Goal: Information Seeking & Learning: Understand process/instructions

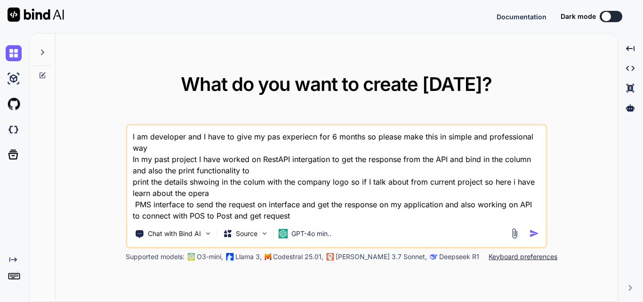
drag, startPoint x: 301, startPoint y: 209, endPoint x: 129, endPoint y: 128, distance: 190.0
click at [129, 128] on textarea "I am developer and I have to give my pas experiecn for 6 months so please make …" at bounding box center [336, 173] width 419 height 96
type textarea "I am developer and I have to give my pas experiecn for 6 months so please make …"
type textarea "x"
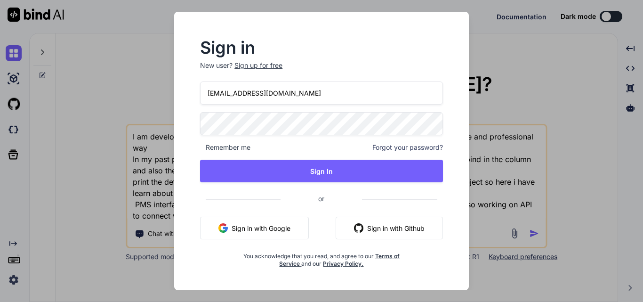
drag, startPoint x: 217, startPoint y: 93, endPoint x: 243, endPoint y: 90, distance: 26.1
click at [217, 93] on input "[EMAIL_ADDRESS][DOMAIN_NAME]" at bounding box center [321, 92] width 243 height 23
type input "[EMAIL_ADDRESS][DOMAIN_NAME]"
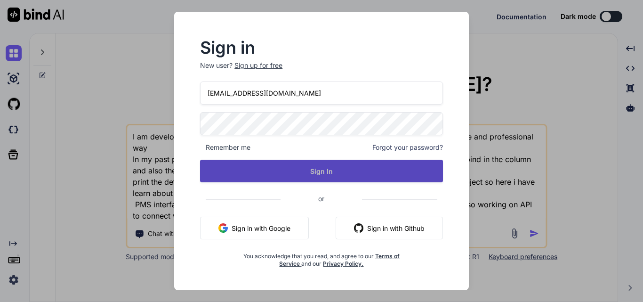
click at [355, 167] on button "Sign In" at bounding box center [321, 171] width 243 height 23
click at [303, 173] on button "Sign In" at bounding box center [321, 171] width 243 height 23
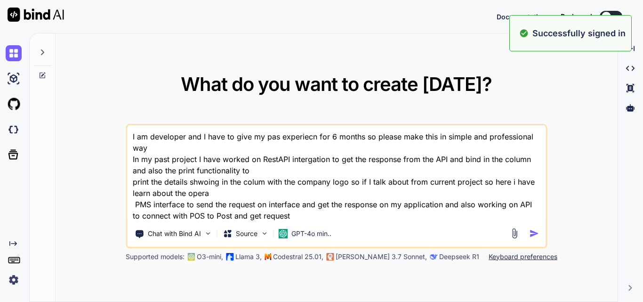
click at [316, 159] on textarea "I am developer and I have to give my pas experiecn for 6 months so please make …" at bounding box center [336, 173] width 419 height 96
type textarea "x"
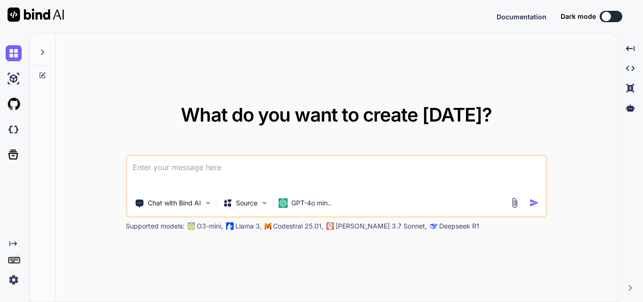
paste textarea "te name="ReservationId" type="string" use="required" /> <attribute name="LastNa…"
type textarea "te name="ReservationId" type="string" use="required" /> <attribute name="LastNa…"
type textarea "x"
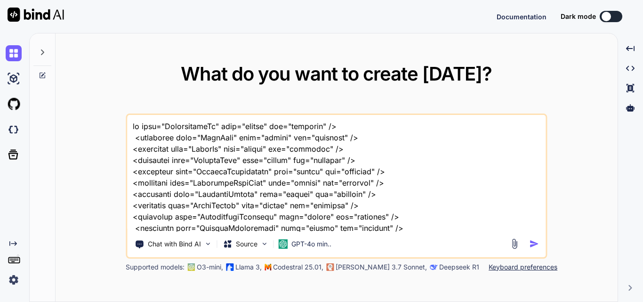
type textarea "te name="ReservationId" type="string" use="required" /> <attribute name="LastNa…"
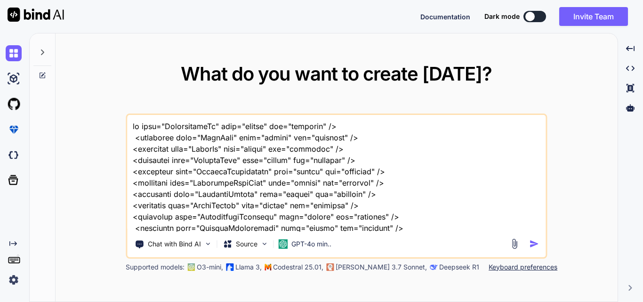
type textarea "x"
drag, startPoint x: 325, startPoint y: 121, endPoint x: 108, endPoint y: 123, distance: 217.5
click at [108, 123] on div "What do you want to create [DATE]? Chat with Bind AI Source GPT-4o min.. Suppor…" at bounding box center [337, 167] width 562 height 269
paste textarea "<element name="PostRequest"> <complexType> <attribute name="RoomNumber" type="s…"
type textarea "<element name="PostRequest"> <complexType> <attribute name="RoomNumber" type="s…"
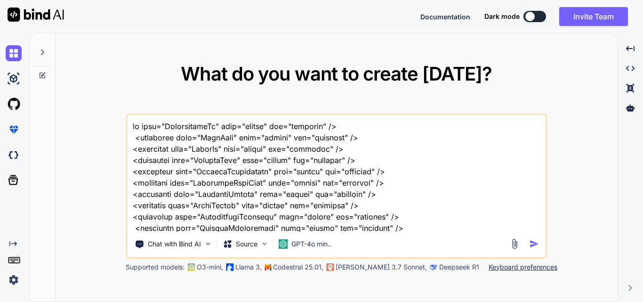
type textarea "x"
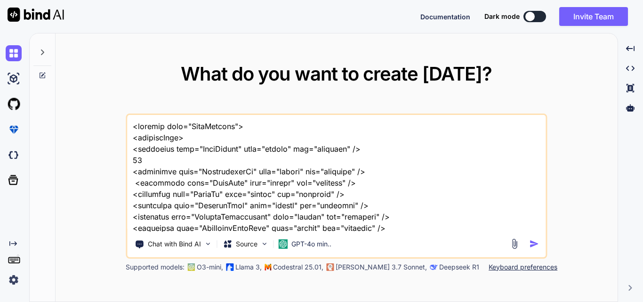
drag, startPoint x: 140, startPoint y: 156, endPoint x: 119, endPoint y: 156, distance: 21.2
click at [119, 156] on div "What do you want to create [DATE]? Chat with Bind AI Source GPT-4o min.. Suppor…" at bounding box center [337, 167] width 562 height 269
click at [151, 164] on textarea at bounding box center [336, 173] width 419 height 117
drag, startPoint x: 145, startPoint y: 164, endPoint x: 121, endPoint y: 162, distance: 24.1
click at [121, 162] on div "What do you want to create [DATE]? Chat with Bind AI Source GPT-4o min.. Suppor…" at bounding box center [337, 167] width 562 height 269
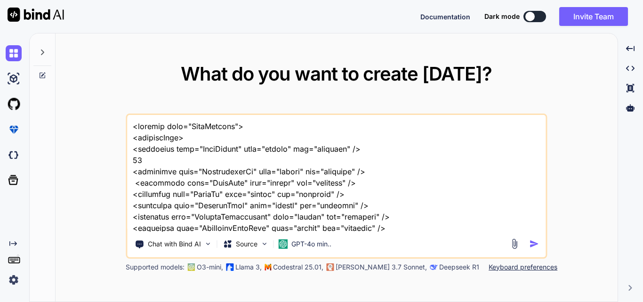
click at [144, 160] on textarea at bounding box center [336, 173] width 419 height 117
drag, startPoint x: 144, startPoint y: 161, endPoint x: 130, endPoint y: 161, distance: 13.7
click at [130, 161] on textarea at bounding box center [336, 173] width 419 height 117
type textarea "<element name="PostRequest"> <complexType> <attribute name="RoomNumber" type="s…"
type textarea "x"
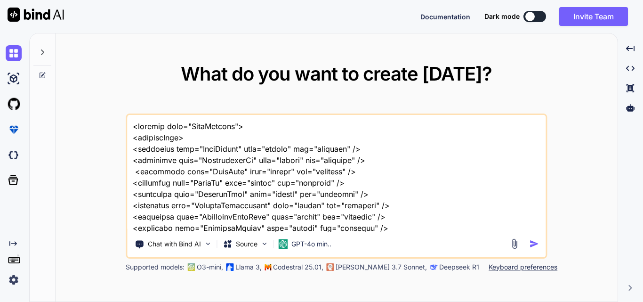
click at [392, 169] on textarea at bounding box center [336, 173] width 419 height 117
type textarea "<element name="PostRequest"> <complexType> <attribute name="RoomNumber" type="s…"
click at [304, 154] on textarea at bounding box center [336, 173] width 419 height 117
click at [130, 126] on textarea at bounding box center [336, 173] width 419 height 117
type textarea "x"
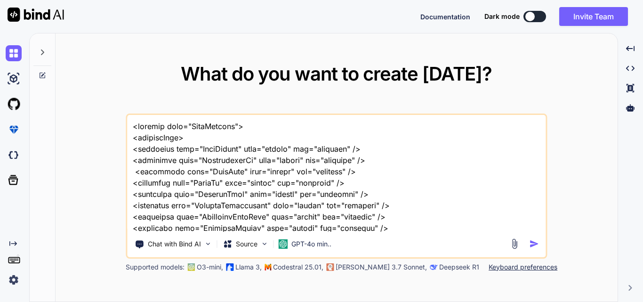
type textarea "M <element name="PostRequest"> <complexType> <attribute name="RoomNumber" type=…"
type textarea "x"
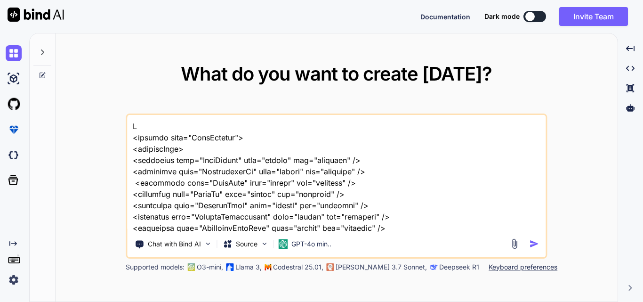
type textarea "Mo <element name="PostRequest"> <complexType> <attribute name="RoomNumber" type…"
type textarea "x"
type textarea "Mod <element name="PostRequest"> <complexType> <attribute name="RoomNumber" typ…"
type textarea "x"
type textarea "Modi <element name="PostRequest"> <complexType> <attribute name="RoomNumber" ty…"
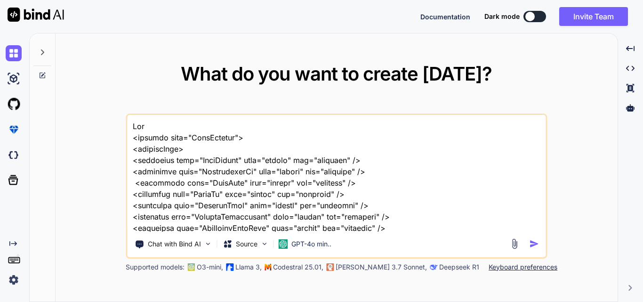
type textarea "x"
type textarea "Modif <element name="PostRequest"> <complexType> <attribute name="RoomNumber" t…"
type textarea "x"
type textarea "Modify <element name="PostRequest"> <complexType> <attribute name="RoomNumber" …"
type textarea "x"
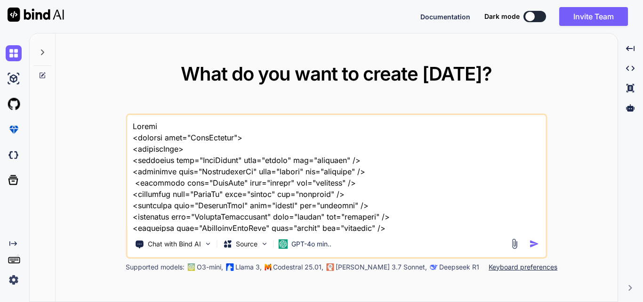
type textarea "Modify <element name="PostRequest"> <complexType> <attribute name="RoomNumber" …"
type textarea "x"
type textarea "Modify t <element name="PostRequest"> <complexType> <attribute name="RoomNumber…"
type textarea "x"
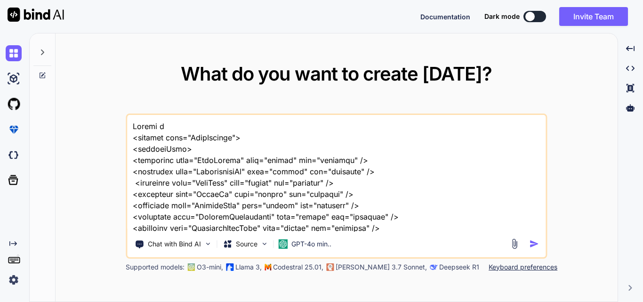
type textarea "Modify th <element name="PostRequest"> <complexType> <attribute name="RoomNumbe…"
type textarea "x"
type textarea "Modify the <element name="PostRequest"> <complexType> <attribute name="RoomNumb…"
type textarea "x"
type textarea "Modify the <element name="PostRequest"> <complexType> <attribute name="RoomNumb…"
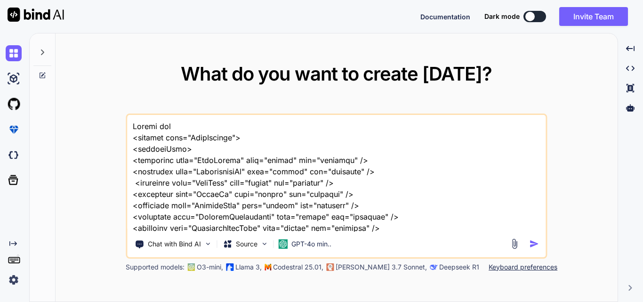
type textarea "x"
type textarea "Modify the g <element name="PostRequest"> <complexType> <attribute name="RoomNu…"
type textarea "x"
type textarea "Modify the gi <element name="PostRequest"> <complexType> <attribute name="RoomN…"
type textarea "x"
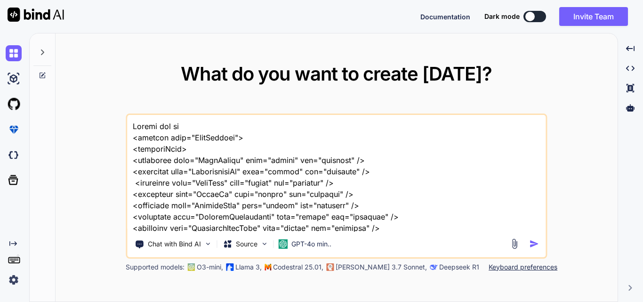
type textarea "Modify the giu <element name="PostRequest"> <complexType> <attribute name="Room…"
type textarea "x"
type textarea "Modify the gi <element name="PostRequest"> <complexType> <attribute name="RoomN…"
type textarea "x"
type textarea "Modify the g <element name="PostRequest"> <complexType> <attribute name="RoomNu…"
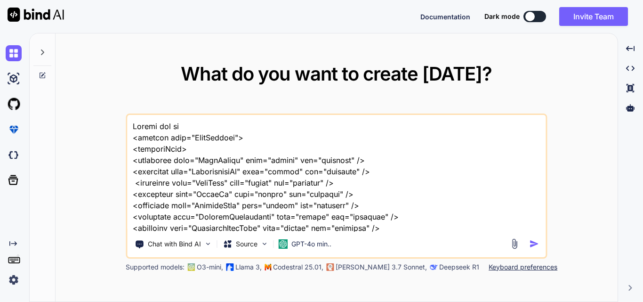
type textarea "x"
type textarea "Modify the gi <element name="PostRequest"> <complexType> <attribute name="RoomN…"
type textarea "x"
type textarea "Modify the giv <element name="PostRequest"> <complexType> <attribute name="Room…"
type textarea "x"
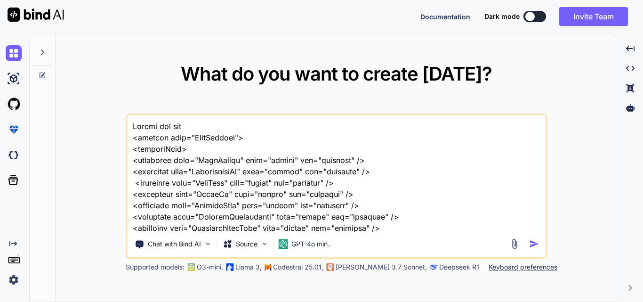
type textarea "Modify the give <element name="PostRequest"> <complexType> <attribute name="Roo…"
type textarea "x"
type textarea "Modify the given <element name="PostRequest"> <complexType> <attribute name="Ro…"
type textarea "x"
type textarea "Modify the given <element name="PostRequest"> <complexType> <attribute name="Ro…"
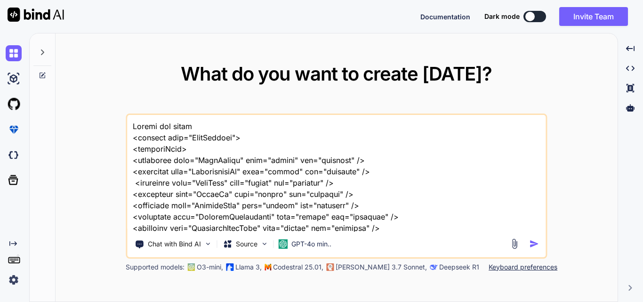
type textarea "x"
type textarea "Modify the given i <element name="PostRequest"> <complexType> <attribute name="…"
type textarea "x"
type textarea "Modify the given in <element name="PostRequest"> <complexType> <attribute name=…"
type textarea "x"
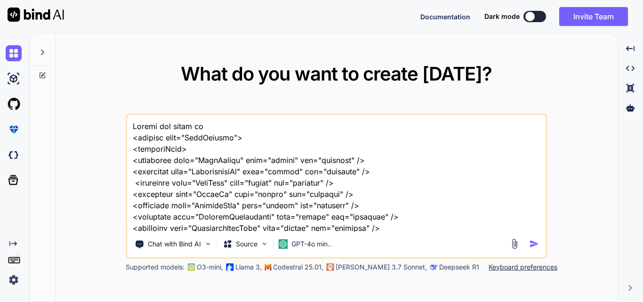
type textarea "Modify the given int <element name="PostRequest"> <complexType> <attribute name…"
type textarea "x"
type textarea "Modify the given into <element name="PostRequest"> <complexType> <attribute nam…"
type textarea "x"
type textarea "Modify the given into <element name="PostRequest"> <complexType> <attribute nam…"
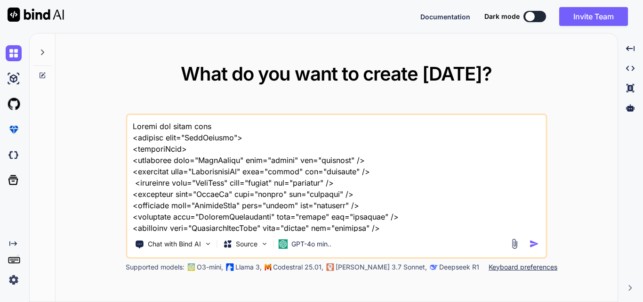
type textarea "x"
type textarea "Modify the given into t <element name="PostRequest"> <complexType> <attribute n…"
type textarea "x"
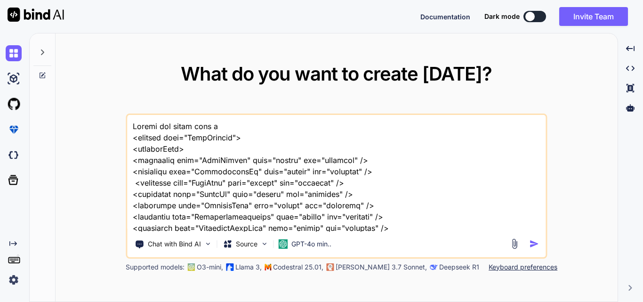
type textarea "Modify the given into th <element name="PostRequest"> <complexType> <attribute …"
type textarea "x"
type textarea "Modify the given into the <element name="PostRequest"> <complexType> <attribute…"
type textarea "x"
type textarea "Modify the given into the <element name="PostRequest"> <complexType> <attribute…"
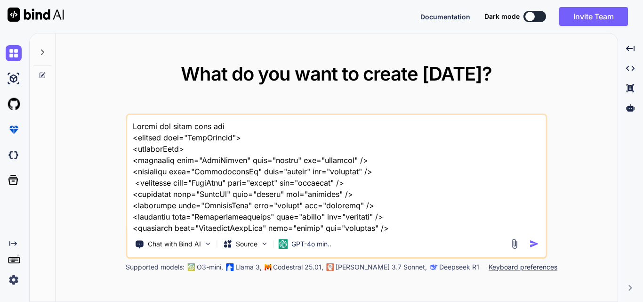
type textarea "x"
type textarea "Modify the given into the p <element name="PostRequest"> <complexType> <attribu…"
type textarea "x"
type textarea "Modify the given into the py <element name="PostRequest"> <complexType> <attrib…"
type textarea "x"
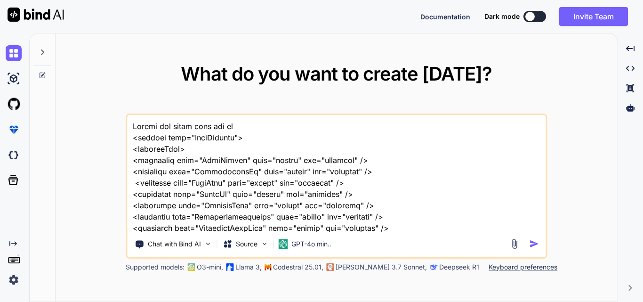
type textarea "Modify the given into the pya <element name="PostRequest"> <complexType> <attri…"
type textarea "x"
type textarea "Modify the given into the pyal <element name="PostRequest"> <complexType> <attr…"
type textarea "x"
type textarea "Modify the given into the pyalo <element name="PostRequest"> <complexType> <att…"
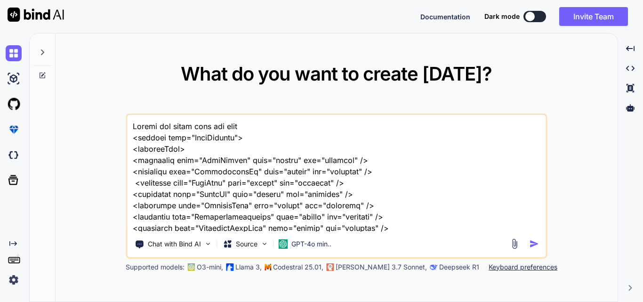
type textarea "x"
type textarea "Modify the given into the pyalod <element name="PostRequest"> <complexType> <at…"
type textarea "x"
type textarea "Modify the given into the pyalod <element name="PostRequest"> <complexType> <at…"
type textarea "x"
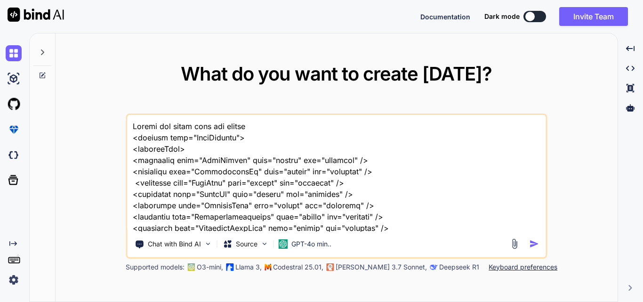
type textarea "Modify the given into the pyalod F <element name="PostRequest"> <complexType> <…"
type textarea "x"
type textarea "Modify the given into the pyalod Fo <element name="PostRequest"> <complexType> …"
type textarea "x"
type textarea "Modify the given into the pyalod For <element name="PostRequest"> <complexType>…"
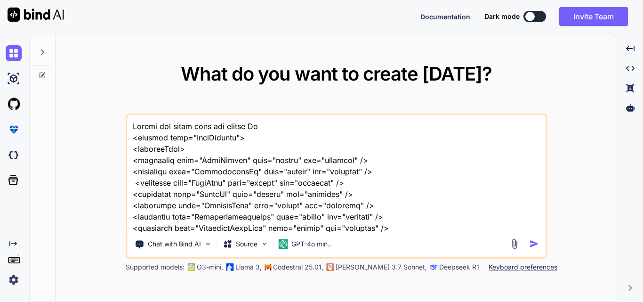
type textarea "x"
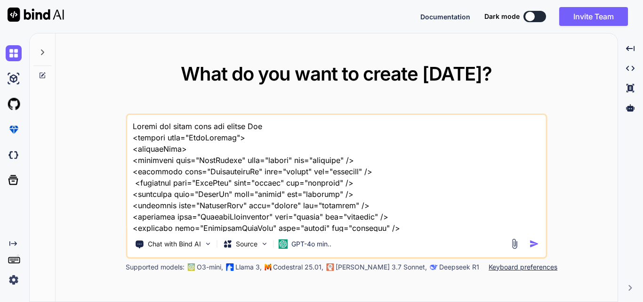
type textarea "Modify the given into the pyalod Form <element name="PostRequest"> <complexType…"
type textarea "x"
type textarea "Modify the given into the pyalod Forma <element name="PostRequest"> <complexTyp…"
type textarea "x"
type textarea "Modify the given into the pyalod Format <element name="PostRequest"> <complexTy…"
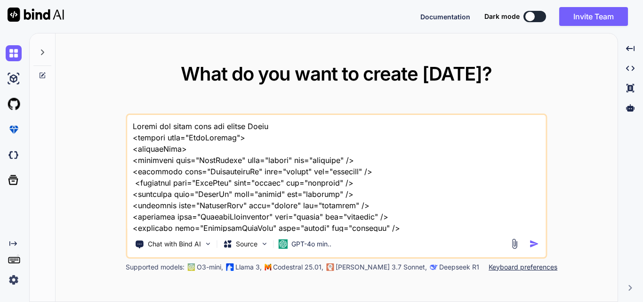
type textarea "x"
type textarea "Modify the given into the pyalod Formate <element name="PostRequest"> <complexT…"
type textarea "x"
type textarea "Modify the given into the pyalod Formate <element name="PostRequest"> <complexT…"
type textarea "x"
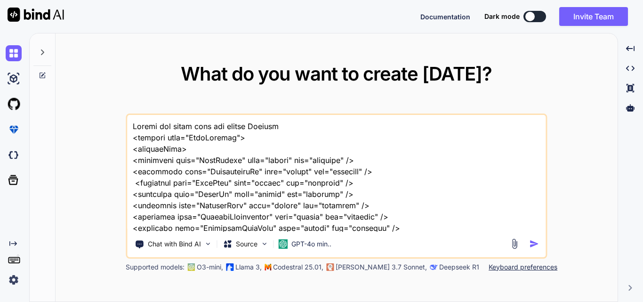
type textarea "Modify the given into the pyalod Formate g <element name="PostRequest"> <comple…"
type textarea "x"
type textarea "Modify the given into the pyalod Formate gi <element name="PostRequest"> <compl…"
type textarea "x"
type textarea "Modify the given into the pyalod Formate giv <element name="PostRequest"> <comp…"
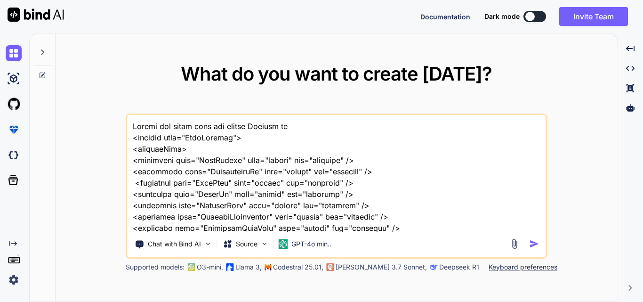
type textarea "x"
type textarea "Modify the given into the pyalod Formate give <element name="PostRequest"> <com…"
type textarea "x"
type textarea "Modify the given into the pyalod Formate given <element name="PostRequest"> <co…"
type textarea "x"
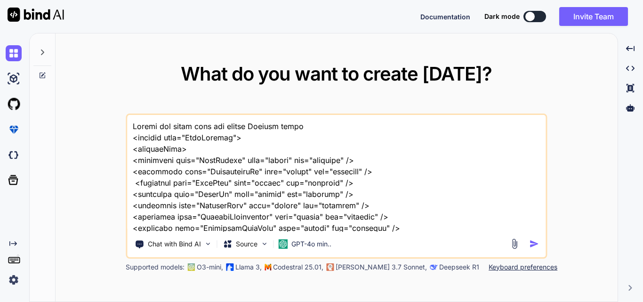
type textarea "Modify the given into the pyalod Formate given <element name="PostRequest"> <co…"
type textarea "x"
type textarea "Modify the given into the pyalod Formate given e <element name="PostRequest"> <…"
type textarea "x"
type textarea "Modify the given into the pyalod Formate given ex <element name="PostRequest"> …"
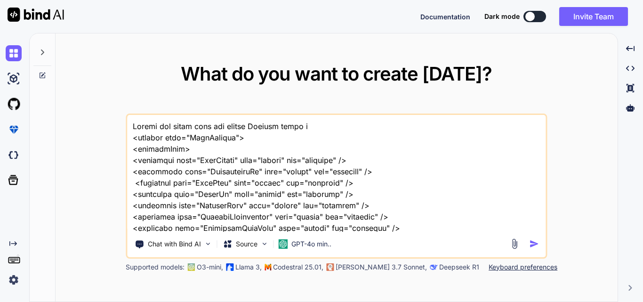
type textarea "x"
type textarea "Modify the given into the pyalod Formate given exa <element name="PostRequest">…"
type textarea "x"
type textarea "Modify the given into the pyalod Formate given exam <element name="PostRequest"…"
type textarea "x"
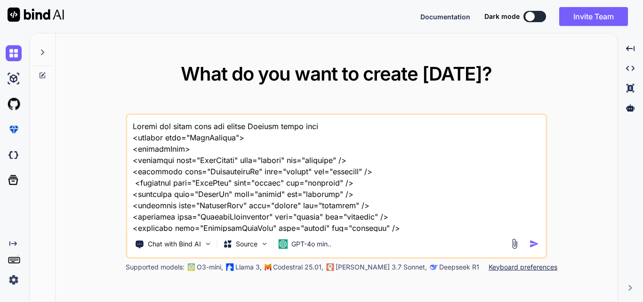
type textarea "Modify the given into the pyalod Formate given examp <element name="PostRequest…"
type textarea "x"
type textarea "Modify the given into the pyalod Formate given exampl <element name="PostReques…"
type textarea "x"
type textarea "Modify the given into the pyalod Formate given example <element name="PostReque…"
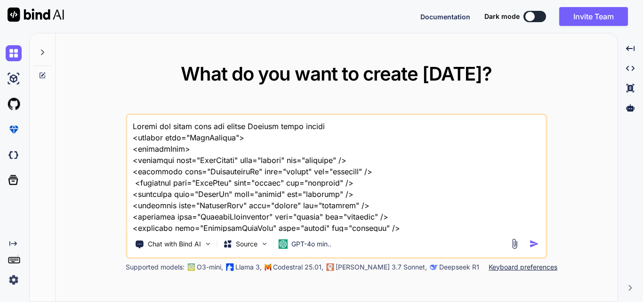
type textarea "x"
type textarea "Modify the given into the pyalod Formate given example <element name="PostReque…"
type textarea "x"
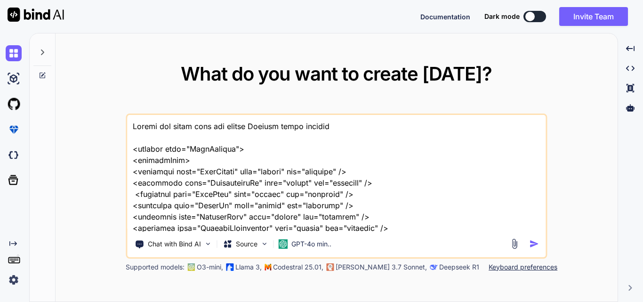
paste textarea "<LinkDescription Date=\"{0}\" Time=\"{1}\" VerNum=\"1.0\" />"
type textarea "Modify the given into the pyalod Formate given example <LinkDescription Date=\"…"
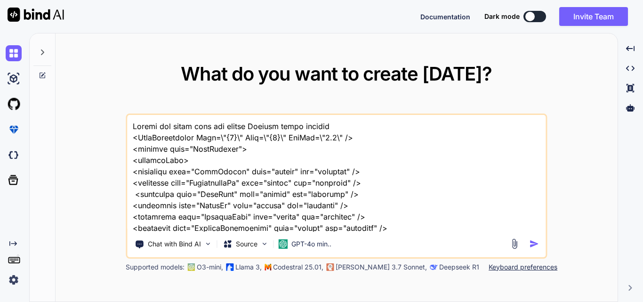
type textarea "x"
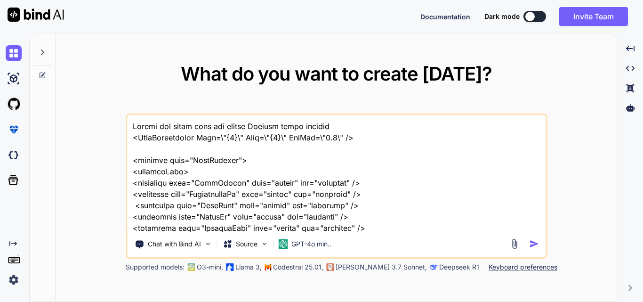
click at [356, 139] on textarea at bounding box center [336, 173] width 419 height 117
drag, startPoint x: 356, startPoint y: 139, endPoint x: 131, endPoint y: 136, distance: 225.0
click at [126, 137] on div "Chat with Bind AI Source GPT-4o min.." at bounding box center [336, 185] width 421 height 145
click at [131, 136] on textarea at bounding box center [336, 173] width 419 height 117
click at [143, 157] on textarea at bounding box center [336, 173] width 419 height 117
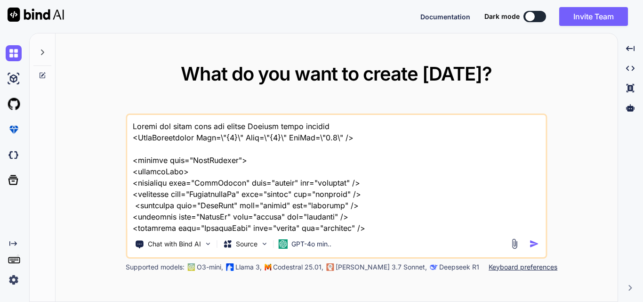
click at [138, 153] on textarea at bounding box center [336, 173] width 419 height 117
type textarea "Modify the given into the pyalod Formate given example <LinkDescription Date=\"…"
type textarea "x"
type textarea "Modify the given into the pyalod Formate given example <LinkDescription Date=\"…"
type textarea "x"
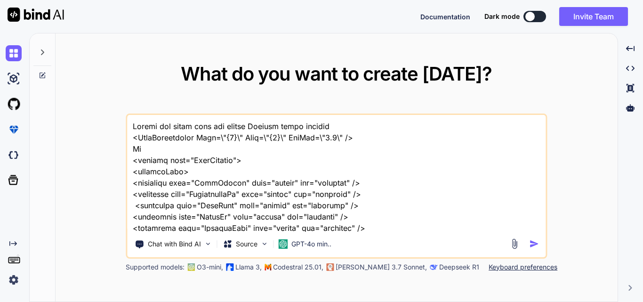
type textarea "Modify the given into the pyalod Formate given example <LinkDescription Date=\"…"
type textarea "x"
type textarea "Modify the given into the pyalod Formate given example <LinkDescription Date=\"…"
type textarea "x"
type textarea "Modify the given into the pyalod Formate given example <LinkDescription Date=\"…"
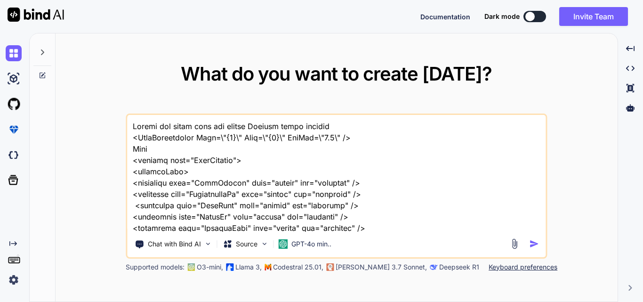
type textarea "x"
type textarea "Modify the given into the pyalod Formate given example <LinkDescription Date=\"…"
type textarea "x"
type textarea "Modify the given into the pyalod Formate given example <LinkDescription Date=\"…"
type textarea "x"
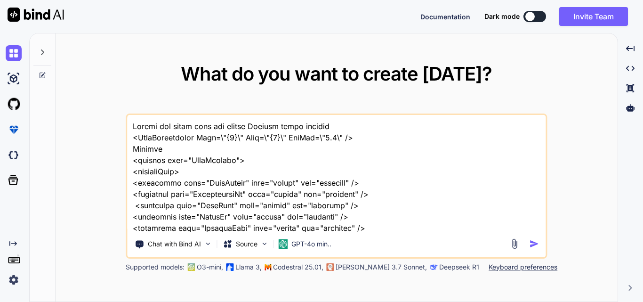
type textarea "Modify the given into the pyalod Formate given example <LinkDescription Date=\"…"
type textarea "x"
type textarea "Modify the given into the pyalod Formate given example <LinkDescription Date=\"…"
type textarea "x"
type textarea "Modify the given into the pyalod Formate given example <LinkDescription Date=\"…"
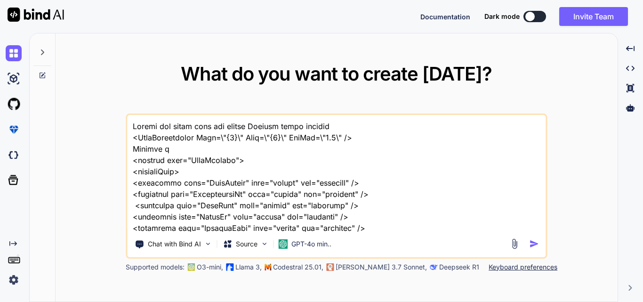
type textarea "x"
type textarea "Modify the given into the pyalod Formate given example <LinkDescription Date=\"…"
type textarea "x"
type textarea "Modify the given into the pyalod Formate given example <LinkDescription Date=\"…"
type textarea "x"
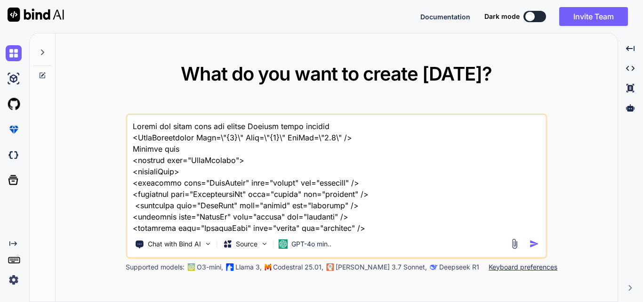
type textarea "Modify the given into the pyalod Formate given example <LinkDescription Date=\"…"
type textarea "x"
type textarea "Modify the given into the pyalod Formate given example <LinkDescription Date=\"…"
type textarea "x"
type textarea "Modify the given into the pyalod Formate given example <LinkDescription Date=\"…"
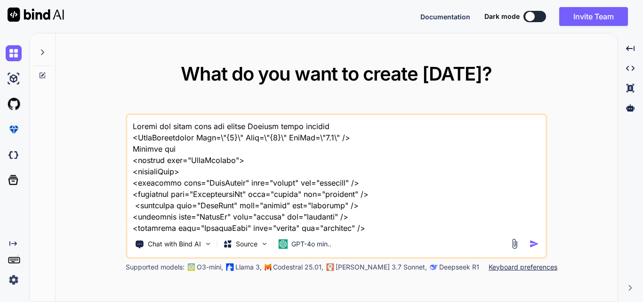
type textarea "x"
type textarea "Modify the given into the pyalod Formate given example <LinkDescription Date=\"…"
type textarea "x"
type textarea "Modify the given into the pyalod Formate given example <LinkDescription Date=\"…"
type textarea "x"
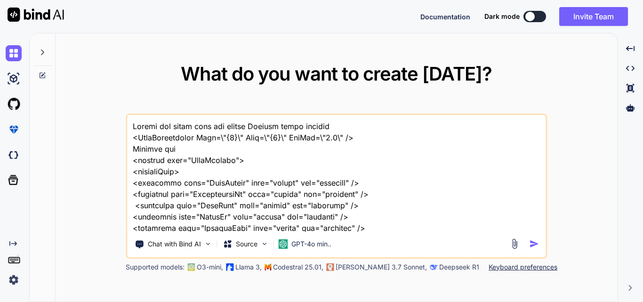
type textarea "Modify the given into the pyalod Formate given example <LinkDescription Date=\"…"
type textarea "x"
type textarea "Modify the given into the pyalod Formate given example <LinkDescription Date=\"…"
type textarea "x"
type textarea "Modify the given into the pyalod Formate given example <LinkDescription Date=\"…"
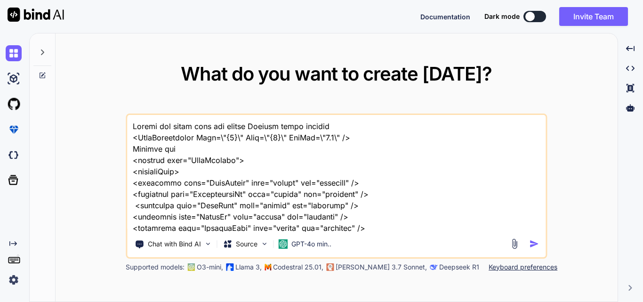
type textarea "x"
type textarea "Modify the given into the pyalod Formate given example <LinkDescription Date=\"…"
type textarea "x"
type textarea "Modify the given into the pyalod Formate given example <LinkDescription Date=\"…"
type textarea "x"
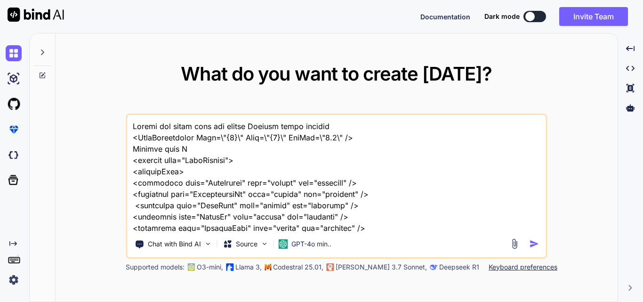
type textarea "Modify the given into the pyalod Formate given example <LinkDescription Date=\"…"
type textarea "x"
type textarea "Modify the given into the pyalod Formate given example <LinkDescription Date=\"…"
type textarea "x"
type textarea "Modify the given into the pyalod Formate given example <LinkDescription Date=\"…"
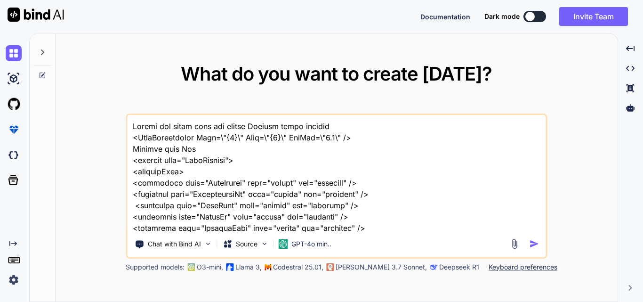
type textarea "x"
type textarea "Modify the given into the pyalod Formate given example <LinkDescription Date=\"…"
type textarea "x"
type textarea "Modify the given into the pyalod Formate given example <LinkDescription Date=\"…"
type textarea "x"
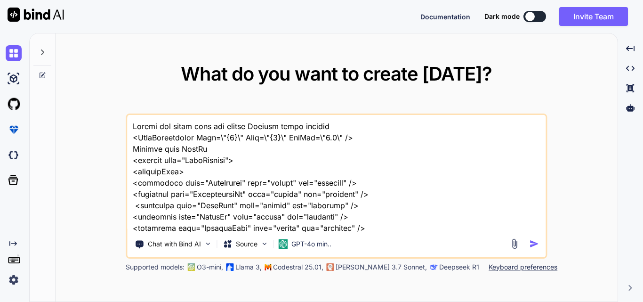
type textarea "Modify the given into the pyalod Formate given example <LinkDescription Date=\"…"
type textarea "x"
type textarea "Modify the given into the pyalod Formate given example <LinkDescription Date=\"…"
type textarea "x"
type textarea "Modify the given into the pyalod Formate given example <LinkDescription Date=\"…"
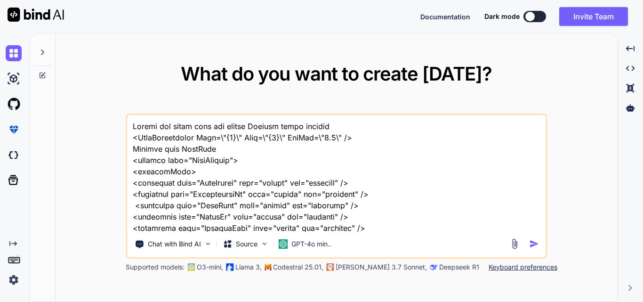
type textarea "x"
type textarea "Modify the given into the pyalod Formate given example <LinkDescription Date=\"…"
type textarea "x"
type textarea "Modify the given into the pyalod Formate given example <LinkDescription Date=\"…"
type textarea "x"
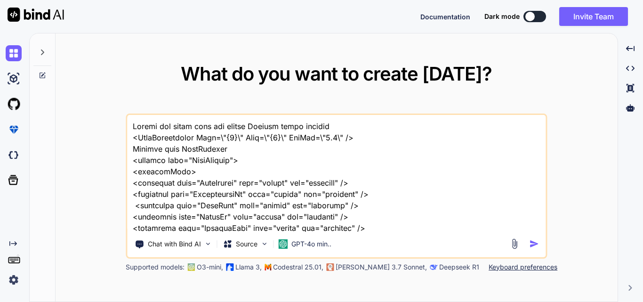
type textarea "Modify the given into the pyalod Formate given example <LinkDescription Date=\"…"
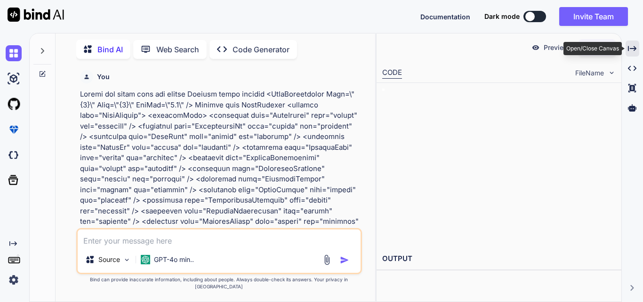
click at [634, 48] on icon "Created with Pixso." at bounding box center [632, 48] width 8 height 8
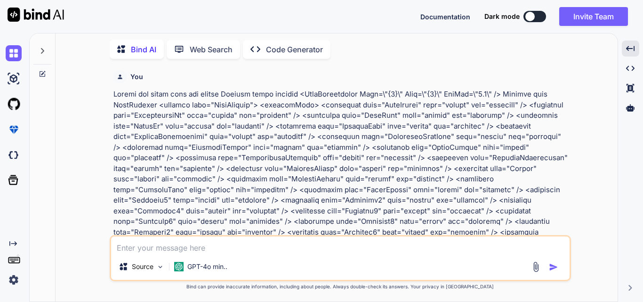
click at [40, 54] on div at bounding box center [42, 48] width 18 height 32
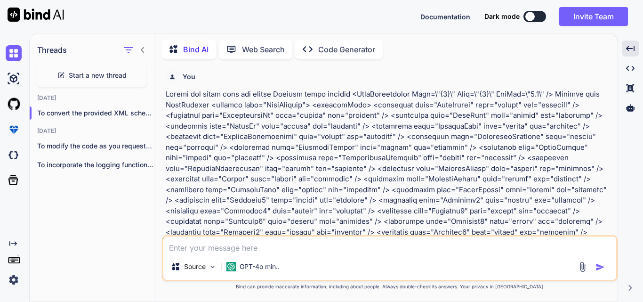
click at [82, 73] on span "Start a new thread" at bounding box center [98, 75] width 58 height 9
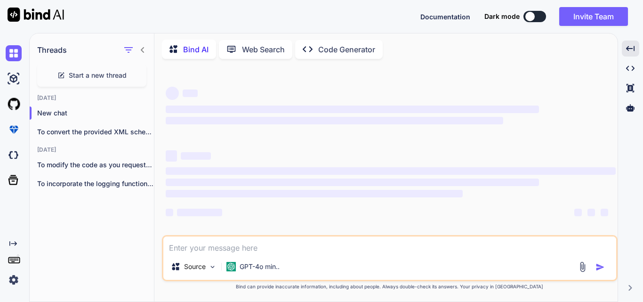
click at [206, 250] on textarea at bounding box center [389, 244] width 453 height 17
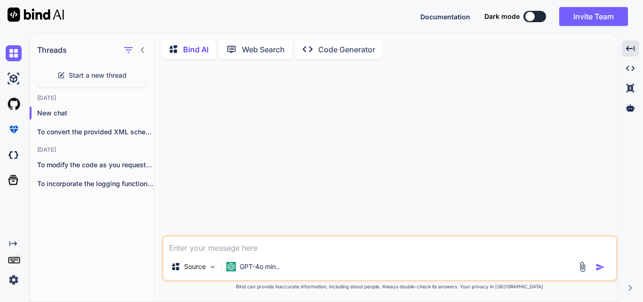
paste textarea "<PostInquiry PostInformation=\"{0}\" MaximumGuestsNum=\"16\" RequestType=\"4\" …"
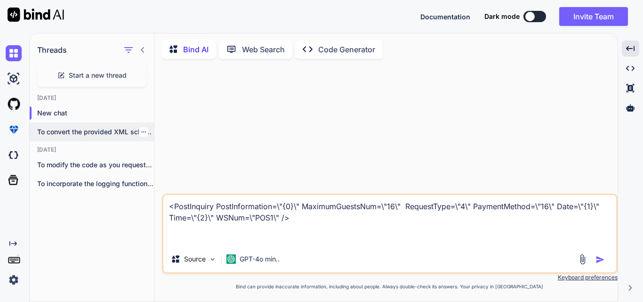
click at [110, 127] on p "To convert the provided XML schema for `..." at bounding box center [95, 131] width 117 height 9
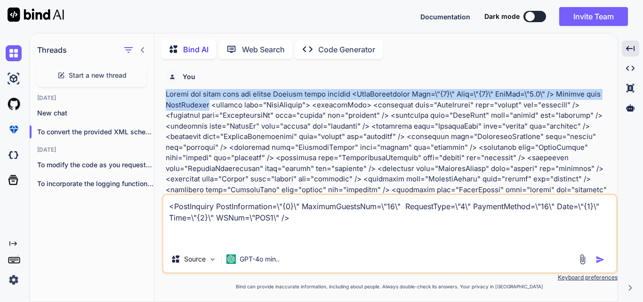
drag, startPoint x: 167, startPoint y: 92, endPoint x: 208, endPoint y: 105, distance: 43.0
copy p "Modify the given into the pyalod Formate given example <LinkDescription Date=\"…"
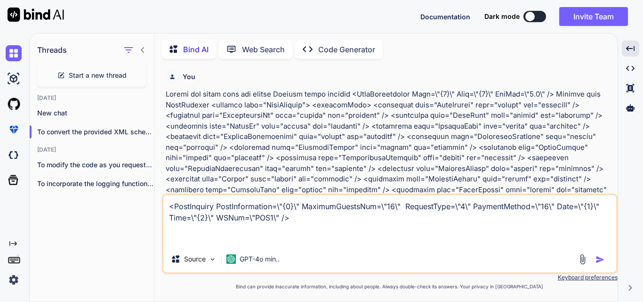
click at [101, 68] on div "Start a new thread" at bounding box center [91, 75] width 109 height 23
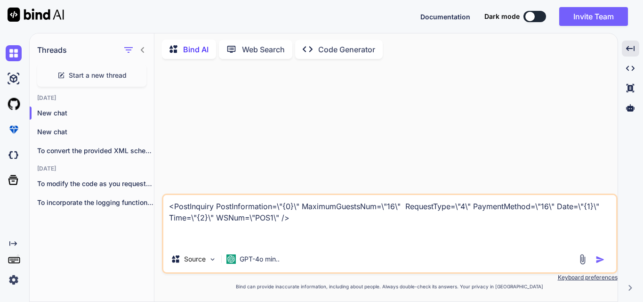
click at [170, 204] on textarea "<PostInquiry PostInformation=\"{0}\" MaximumGuestsNum=\"16\" RequestType=\"4\" …" at bounding box center [389, 220] width 453 height 51
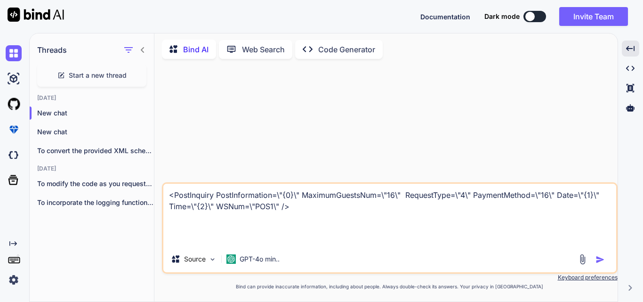
paste textarea "Modify the given into the pyalod Formate given example <LinkDescription Date=\"…"
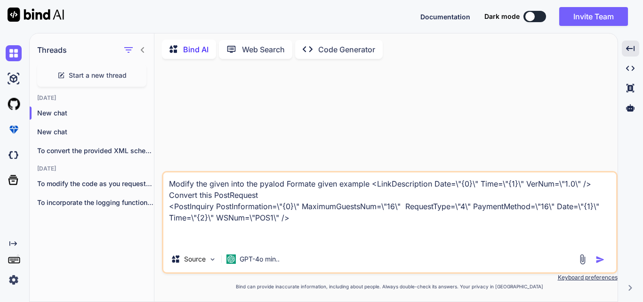
drag, startPoint x: 290, startPoint y: 217, endPoint x: 154, endPoint y: 203, distance: 135.9
click at [154, 203] on div "Bind AI Web Search Created with Pixso. Code Generator Modify the given into the…" at bounding box center [385, 169] width 463 height 266
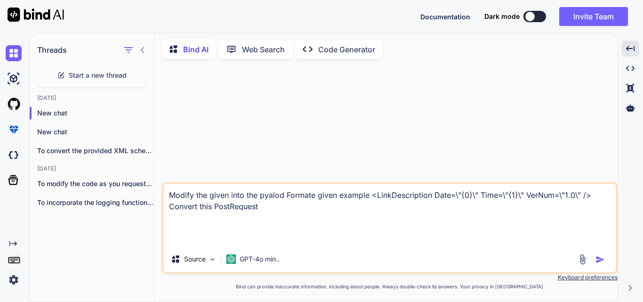
drag, startPoint x: 370, startPoint y: 195, endPoint x: 596, endPoint y: 196, distance: 226.0
click at [596, 196] on textarea "Modify the given into the pyalod Formate given example <LinkDescription Date=\"…" at bounding box center [389, 215] width 453 height 62
paste textarea "PostInquiry PostInformation=\"{0}\" MaximumGuestsNum=\"16\" RequestType=\"4\" P…"
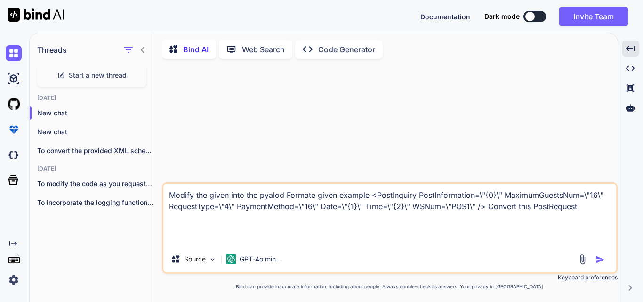
click at [302, 196] on textarea "Modify the given into the pyalod Formate given example <PostInquiry PostInforma…" at bounding box center [389, 215] width 453 height 62
click at [491, 193] on textarea "Modify the given into the payload Format given example <PostInquiry PostInforma…" at bounding box center [389, 215] width 453 height 62
click at [496, 193] on textarea "Modify the given into the payload Format given example <PostInquiry PostInforma…" at bounding box center [389, 215] width 453 height 62
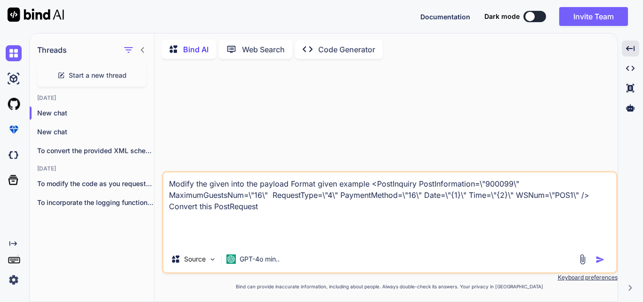
click at [284, 207] on textarea "Modify the given into the payload Format given example <PostInquiry PostInforma…" at bounding box center [389, 208] width 453 height 73
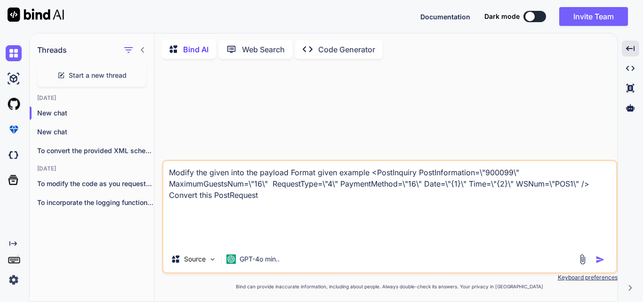
paste textarea "<element name="PostRequest"> <complexType> <attribute name="RoomNumber" type="s…"
paste textarea "<PostInquiry PostInformation=\"{0}\" MaximumGuestsNum=\"16\" RequestType=\"4\" …"
click at [57, 112] on p "New chat" at bounding box center [95, 112] width 117 height 9
click at [74, 133] on p "New chat" at bounding box center [95, 131] width 117 height 9
click at [74, 146] on p "To convert the provided XML schema for `..." at bounding box center [95, 150] width 117 height 9
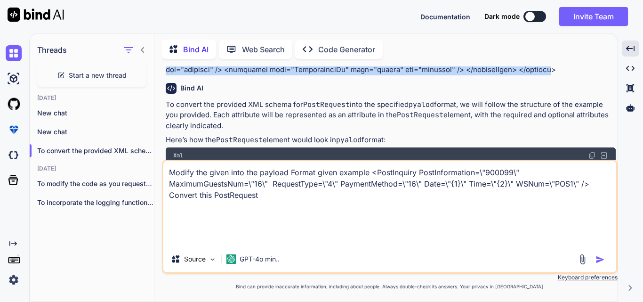
scroll to position [482, 0]
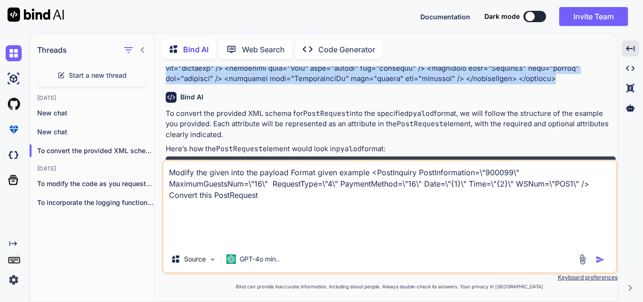
drag, startPoint x: 210, startPoint y: 104, endPoint x: 374, endPoint y: 81, distance: 165.4
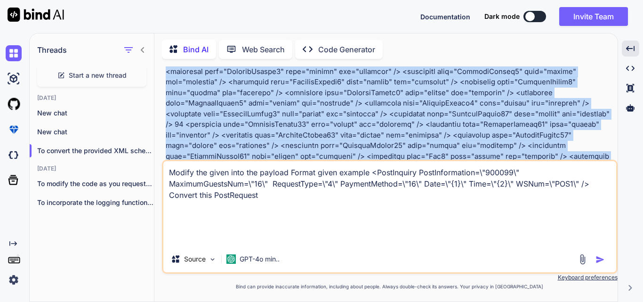
scroll to position [293, 0]
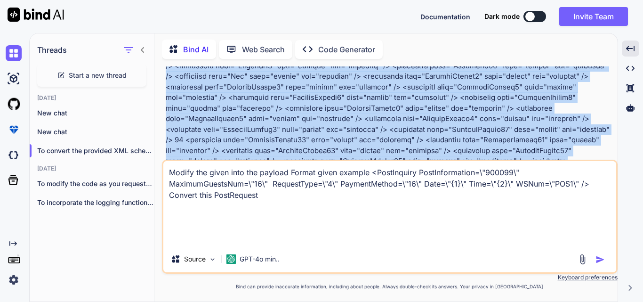
copy p "<element name="PostRequest"> <complexType> <attribute name="RoomNumber" type="s…"
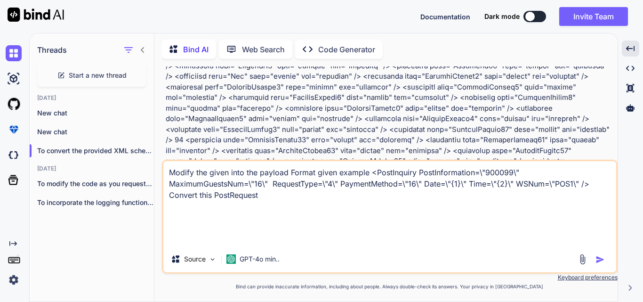
click at [284, 196] on textarea "Modify the given into the payload Format given example <PostInquiry PostInforma…" at bounding box center [389, 203] width 453 height 85
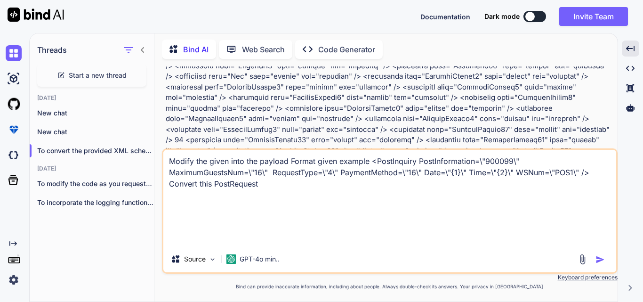
paste textarea "<element name="PostRequest"> <complexType> <attribute name="RoomNumber" type="s…"
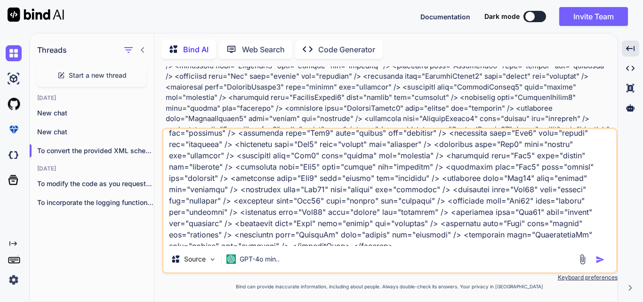
scroll to position [522, 0]
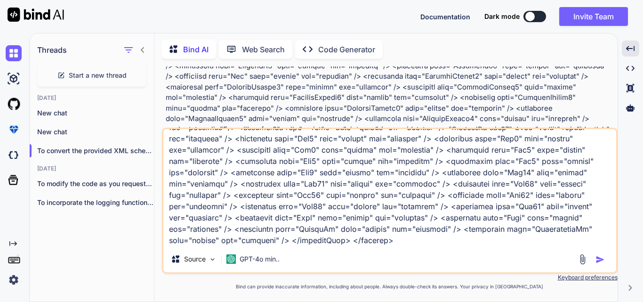
paste textarea "</complexType> </element> </schema>"
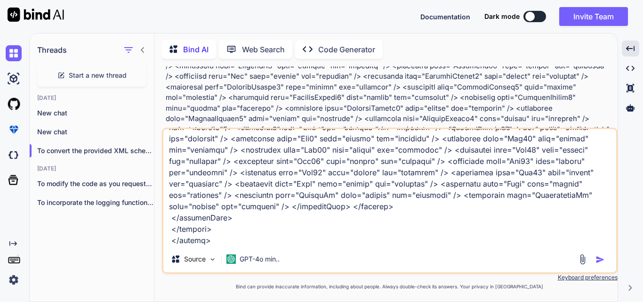
click at [602, 258] on img "button" at bounding box center [600, 259] width 9 height 9
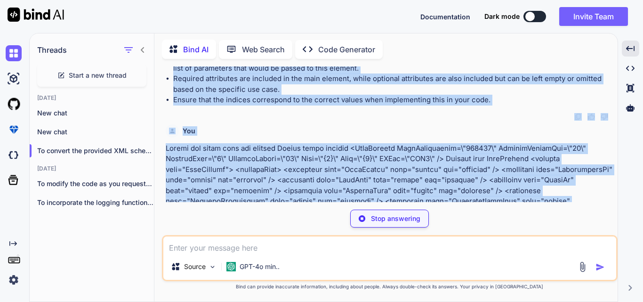
scroll to position [628, 0]
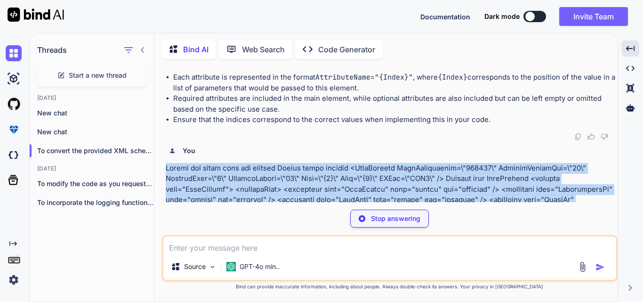
drag, startPoint x: 407, startPoint y: 160, endPoint x: 160, endPoint y: 179, distance: 247.9
click at [160, 179] on div "Bind AI Web Search Created with Pixso. Code Generator You Bind AI To convert th…" at bounding box center [385, 169] width 463 height 266
copy p "Modify the given into the payload Format given example <PostInquiry PostInforma…"
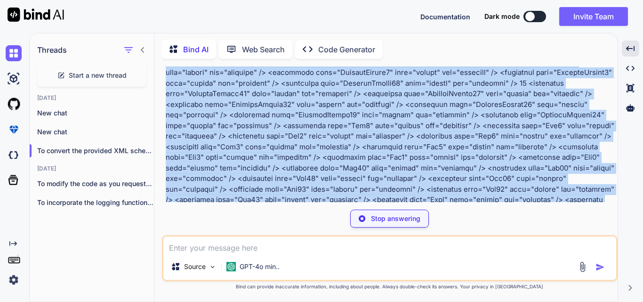
scroll to position [1220, 0]
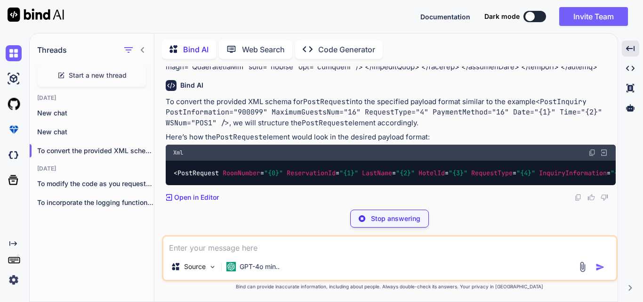
click at [420, 117] on p "To convert the provided XML schema for PostRequest into the specified payload f…" at bounding box center [391, 113] width 450 height 32
click at [405, 214] on p "Stop answering" at bounding box center [395, 218] width 49 height 9
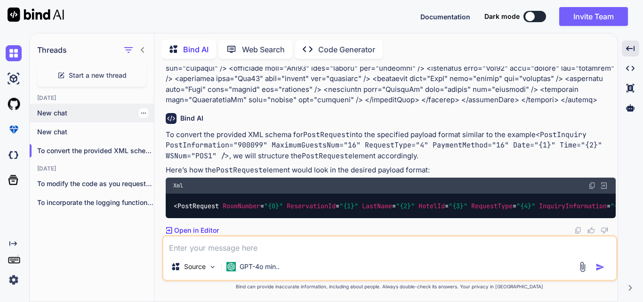
click at [64, 112] on p "New chat" at bounding box center [95, 112] width 117 height 9
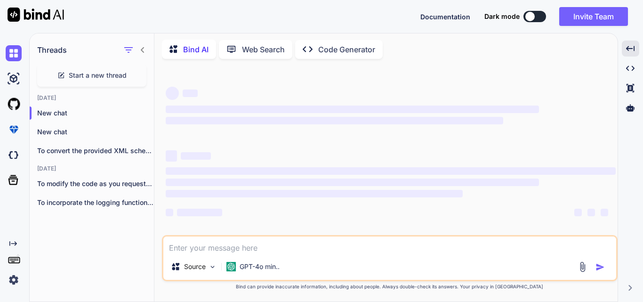
click at [245, 246] on textarea at bounding box center [389, 244] width 453 height 17
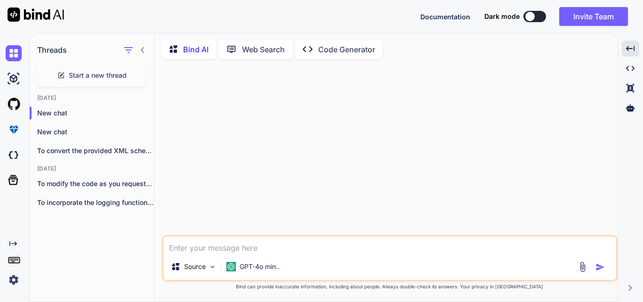
paste textarea "Modify the given into the payload Format given example <PostInquiry PostInforma…"
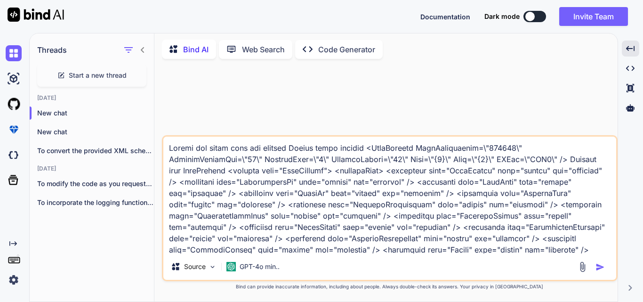
click at [602, 264] on img "button" at bounding box center [600, 266] width 9 height 9
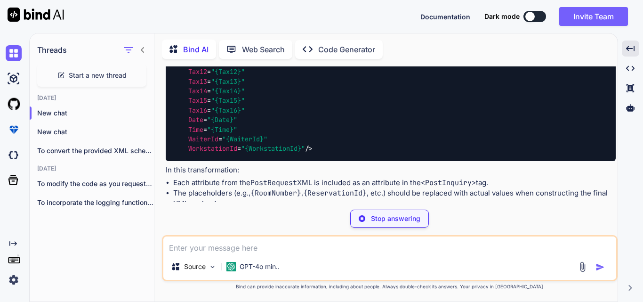
scroll to position [2113, 0]
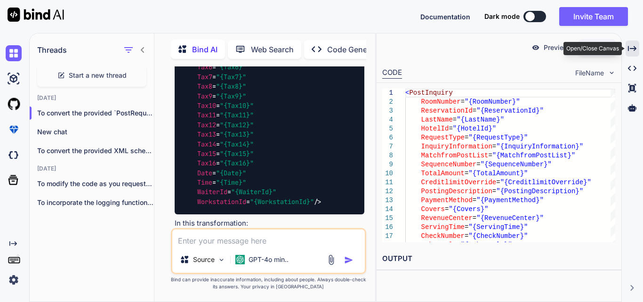
click at [634, 52] on icon "Created with Pixso." at bounding box center [632, 48] width 8 height 8
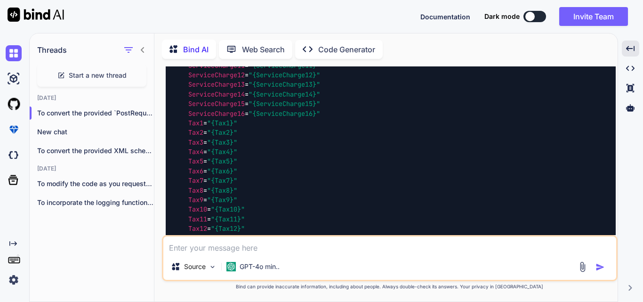
scroll to position [1140, 0]
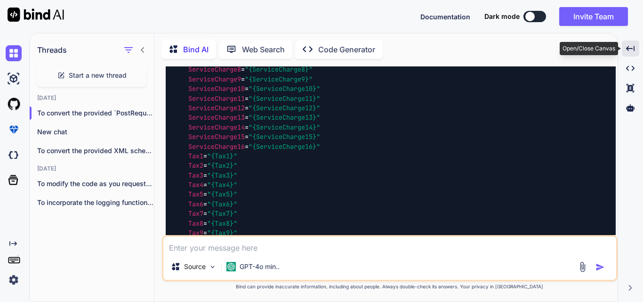
click at [633, 48] on icon "Created with Pixso." at bounding box center [630, 48] width 8 height 8
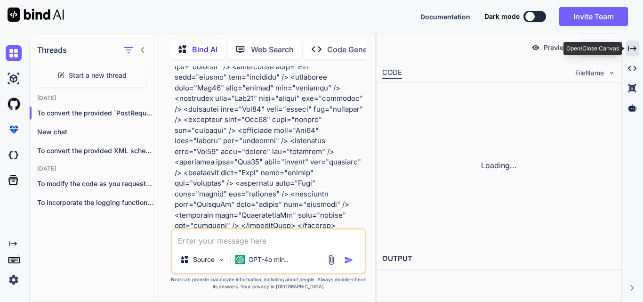
scroll to position [1924, 0]
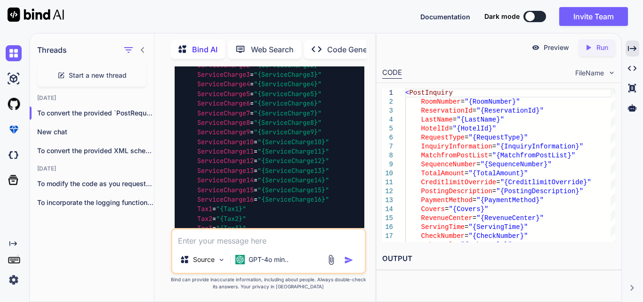
click at [220, 240] on textarea at bounding box center [268, 237] width 193 height 17
paste textarea "\"16\""
click at [321, 241] on textarea "Remove this curly braces {} and put \"16\"" at bounding box center [268, 237] width 193 height 17
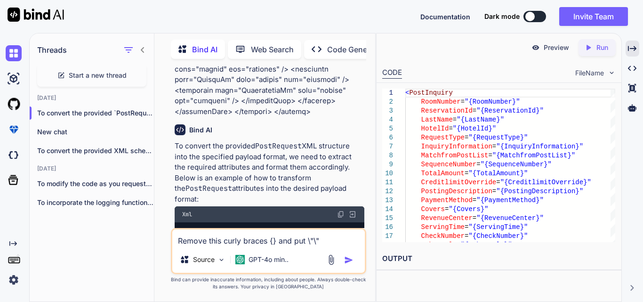
scroll to position [1312, 0]
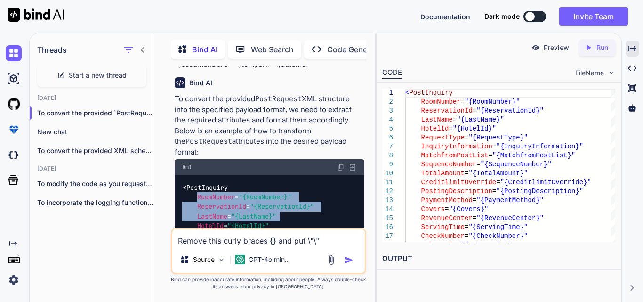
drag, startPoint x: 198, startPoint y: 134, endPoint x: 307, endPoint y: 153, distance: 110.8
copy span "RoomNumber = "{RoomNumber}" ReservationId = "{ReservationId}" LastName = "{Last…"
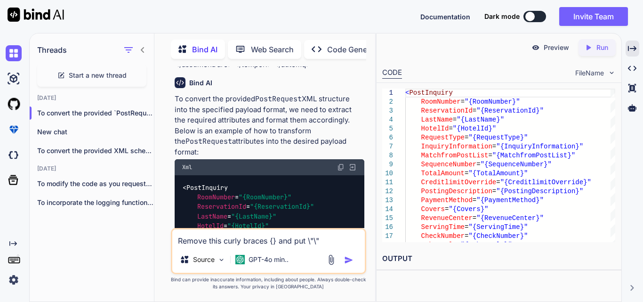
click at [326, 236] on textarea "Remove this curly braces {} and put \"\"" at bounding box center [268, 237] width 193 height 17
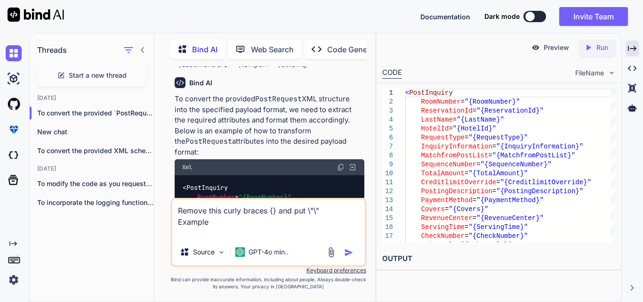
paste textarea "RoomNumber="{RoomNumber}" ReservationId="{ReservationId}" LastName="{LastName}""
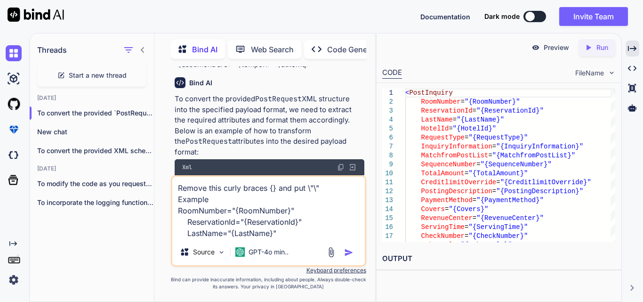
click at [290, 210] on textarea "Remove this curly braces {} and put \"\" Example RoomNumber="{RoomNumber}" Rese…" at bounding box center [268, 208] width 193 height 62
click at [232, 209] on textarea "Remove this curly braces {} and put \"\" Example RoomNumber="" ReservationId="{…" at bounding box center [268, 208] width 193 height 62
click at [238, 209] on textarea "Remove this curly braces {} and put \"\" Example RoomNumber=\"" ReservationId="…" at bounding box center [268, 208] width 193 height 62
drag, startPoint x: 245, startPoint y: 221, endPoint x: 298, endPoint y: 223, distance: 53.2
click at [298, 223] on textarea "Remove this curly braces {} and put \"\" Example RoomNumber=\"\" ReservationId=…" at bounding box center [268, 208] width 193 height 62
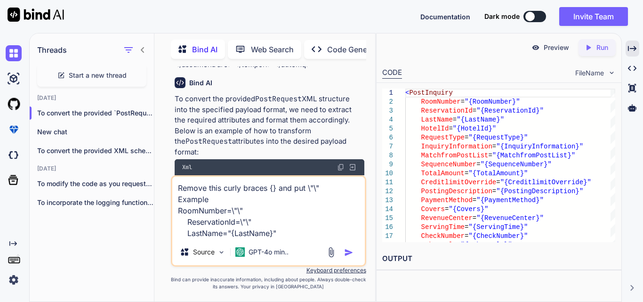
click at [245, 222] on textarea "Remove this curly braces {} and put \"\" Example RoomNumber=\"\" ReservationId=…" at bounding box center [268, 208] width 193 height 62
drag, startPoint x: 232, startPoint y: 232, endPoint x: 272, endPoint y: 234, distance: 39.6
click at [272, 234] on textarea "Remove this curly braces {} and put \"\" Example RoomNumber=\"\" ReservationId=…" at bounding box center [268, 208] width 193 height 62
click at [347, 251] on img "button" at bounding box center [348, 252] width 9 height 9
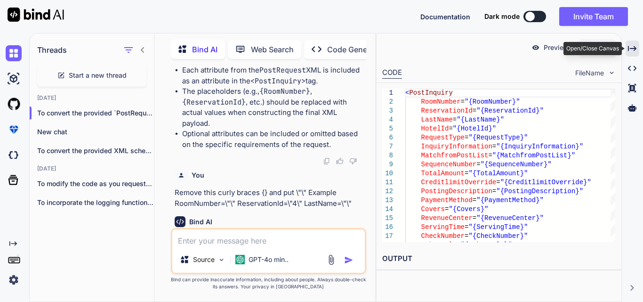
click at [631, 44] on icon "Created with Pixso." at bounding box center [632, 48] width 8 height 8
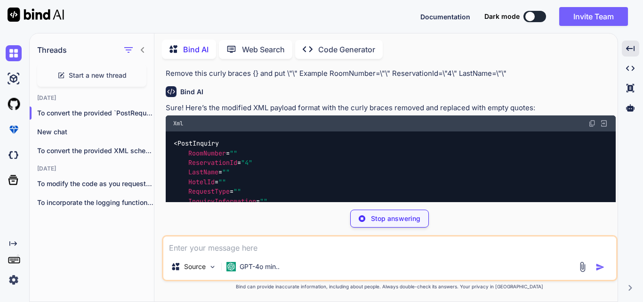
scroll to position [2352, 0]
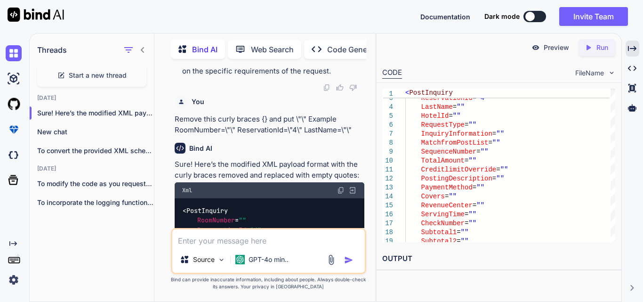
click at [233, 244] on textarea at bounding box center [268, 237] width 193 height 17
drag, startPoint x: 196, startPoint y: 175, endPoint x: 251, endPoint y: 173, distance: 55.6
copy span "RoomNumber = """
click at [255, 244] on textarea "Also include" at bounding box center [268, 237] width 193 height 17
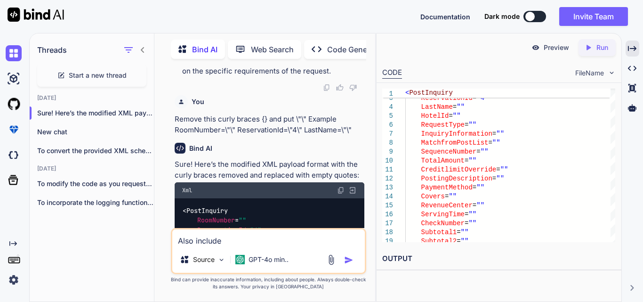
paste textarea "RoomNumber="""
click at [278, 242] on textarea "Also include RoomNumber=""" at bounding box center [268, 237] width 193 height 17
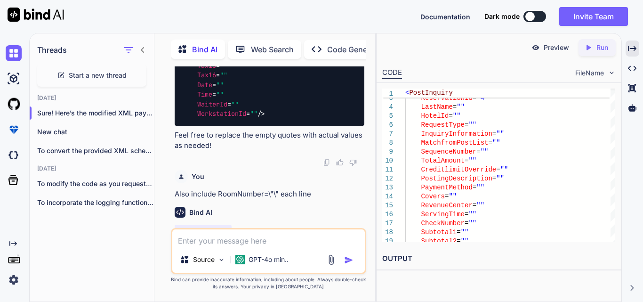
scroll to position [3265, 0]
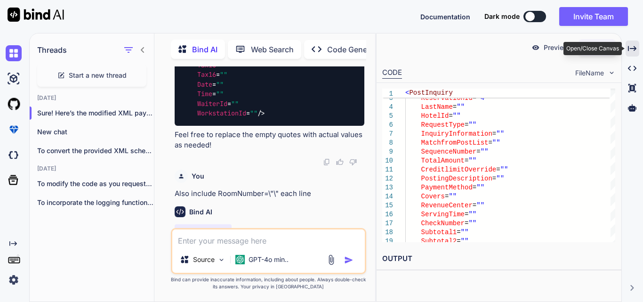
click at [634, 42] on div "Created with Pixso." at bounding box center [633, 48] width 14 height 16
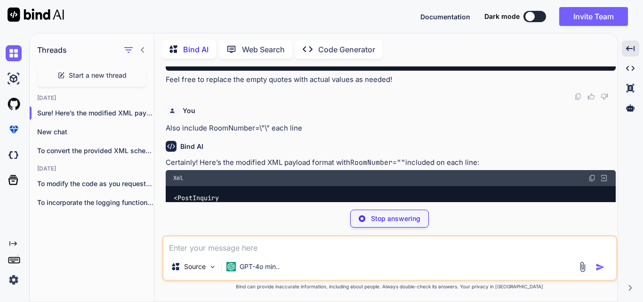
scroll to position [3274, 0]
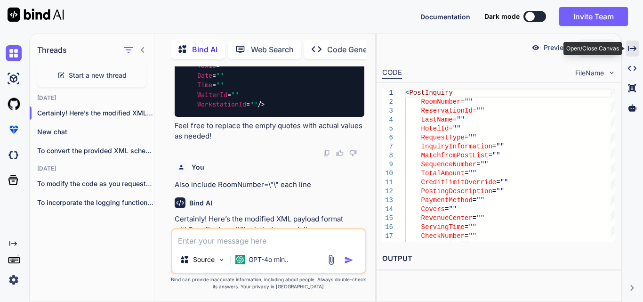
click at [637, 41] on div "Created with Pixso." at bounding box center [633, 48] width 14 height 16
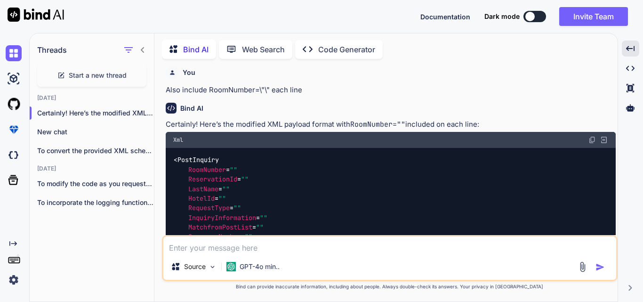
scroll to position [2458, 0]
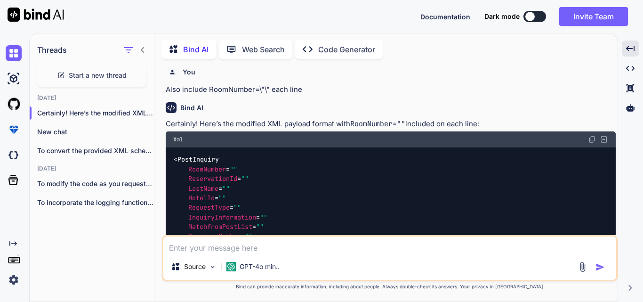
click at [594, 143] on img at bounding box center [592, 140] width 8 height 8
